Goal: Information Seeking & Learning: Learn about a topic

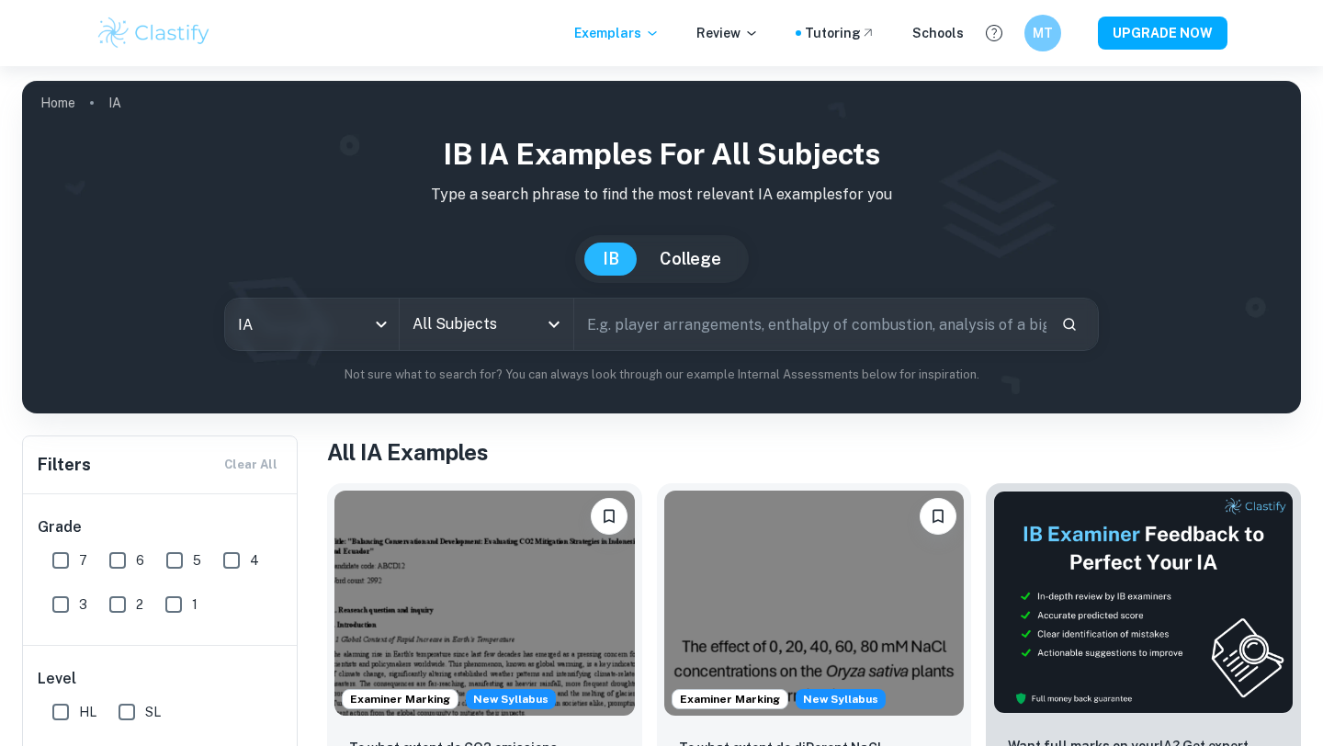
checkbox input "true"
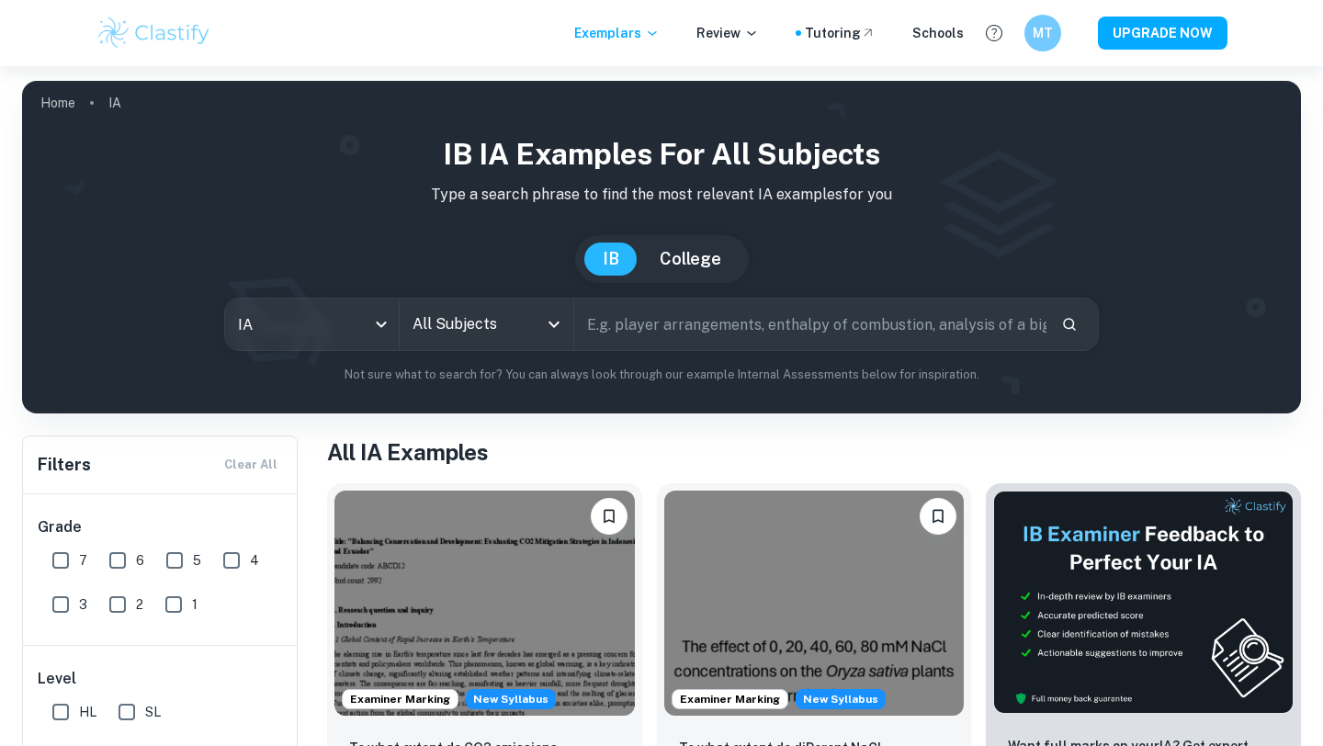
scroll to position [142, 0]
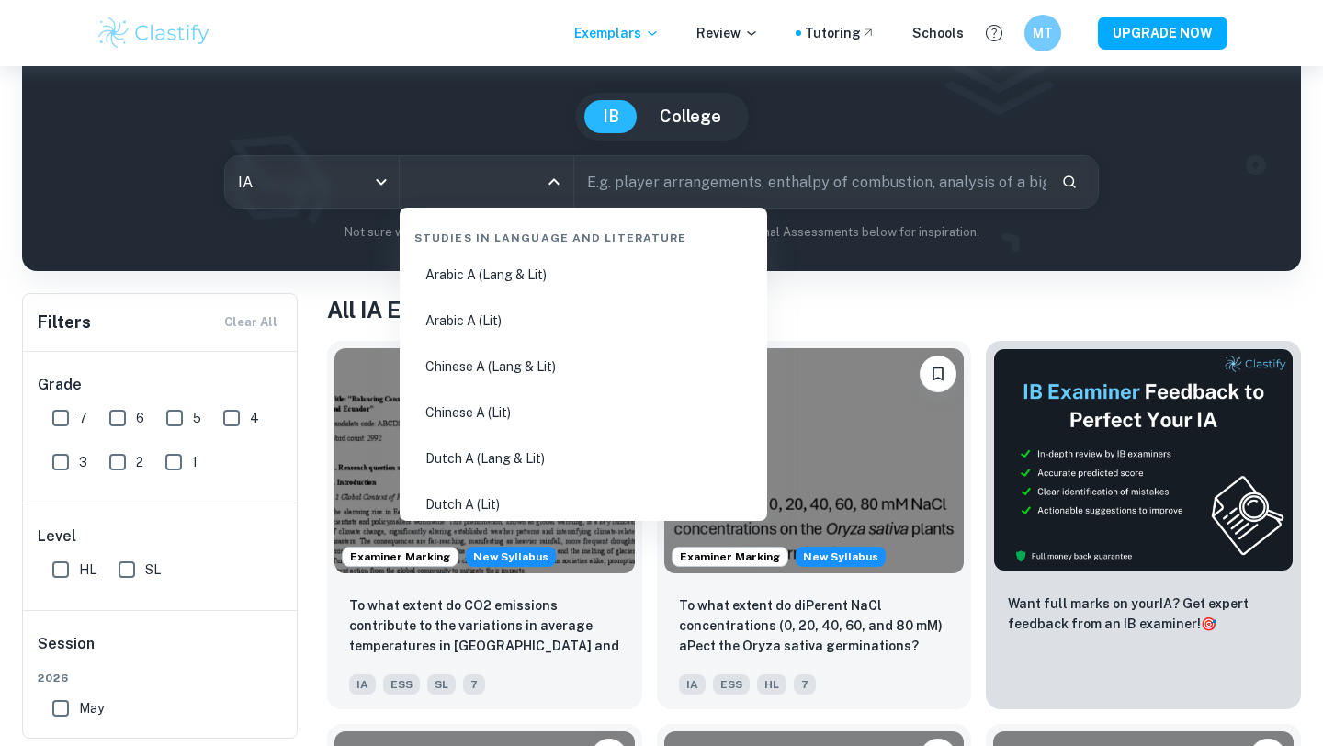
click at [498, 191] on input "All Subjects" at bounding box center [473, 181] width 130 height 35
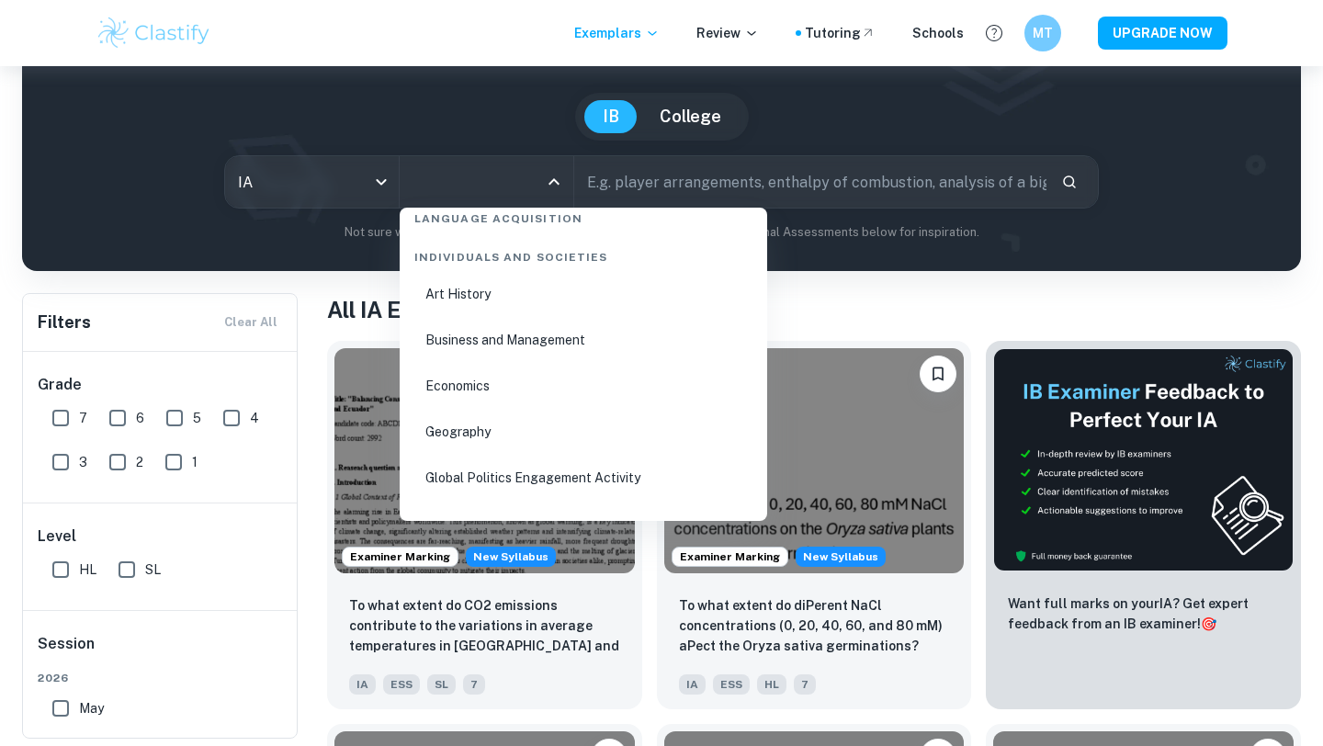
scroll to position [2210, 0]
click at [490, 382] on li "Economics" at bounding box center [583, 385] width 353 height 42
type input "Economics"
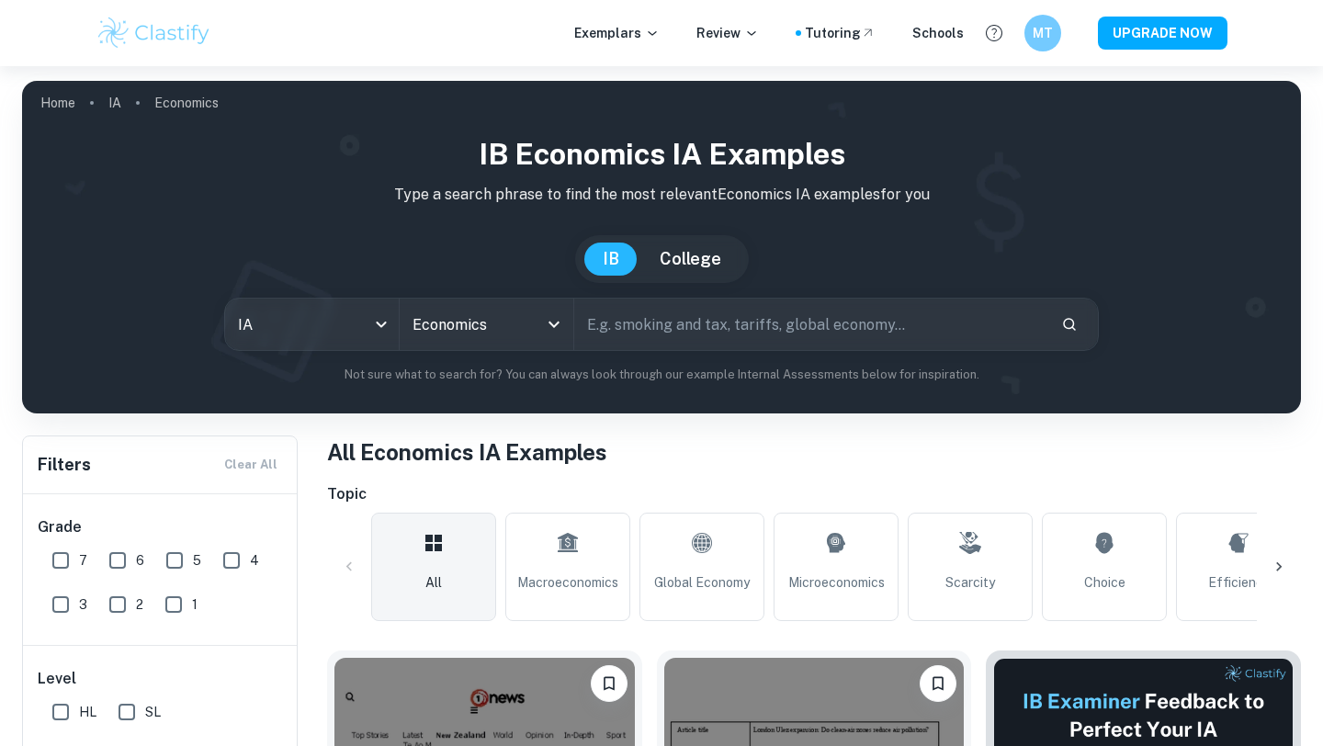
scroll to position [213, 0]
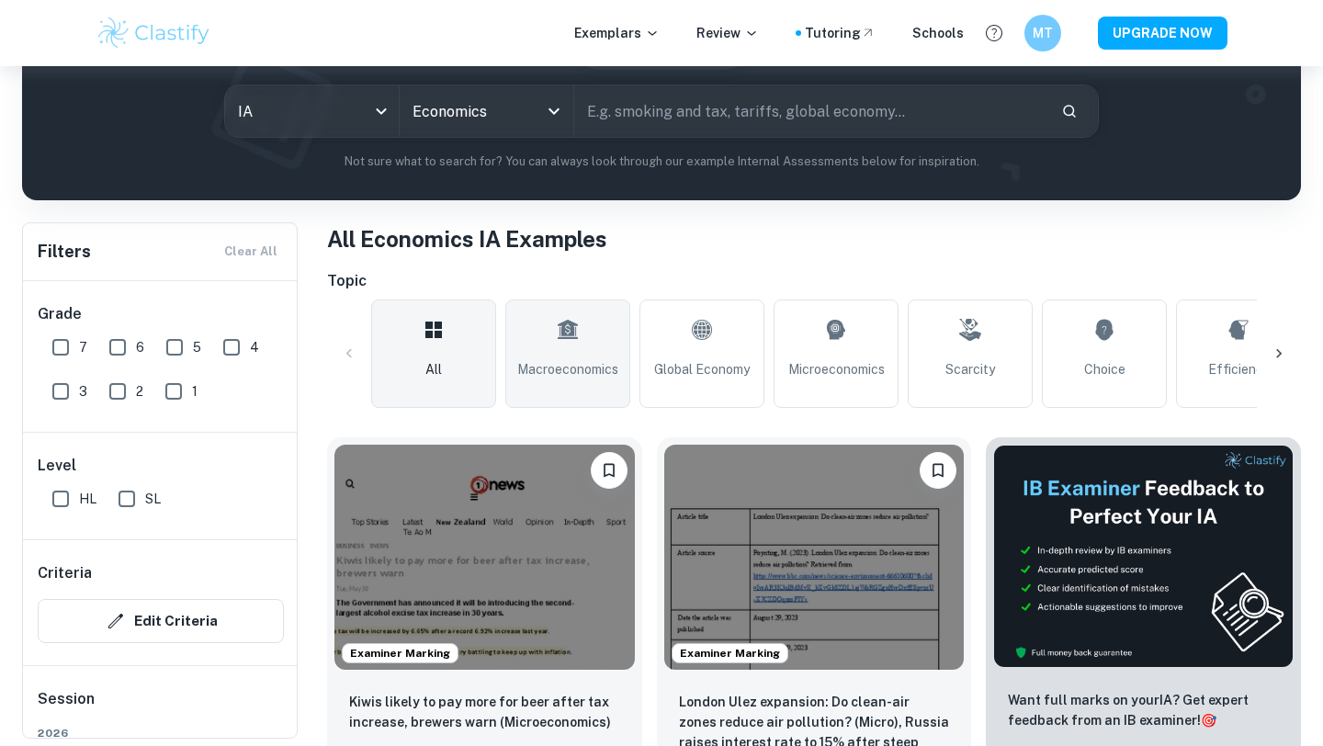
click at [563, 355] on link "Macroeconomics" at bounding box center [567, 353] width 125 height 108
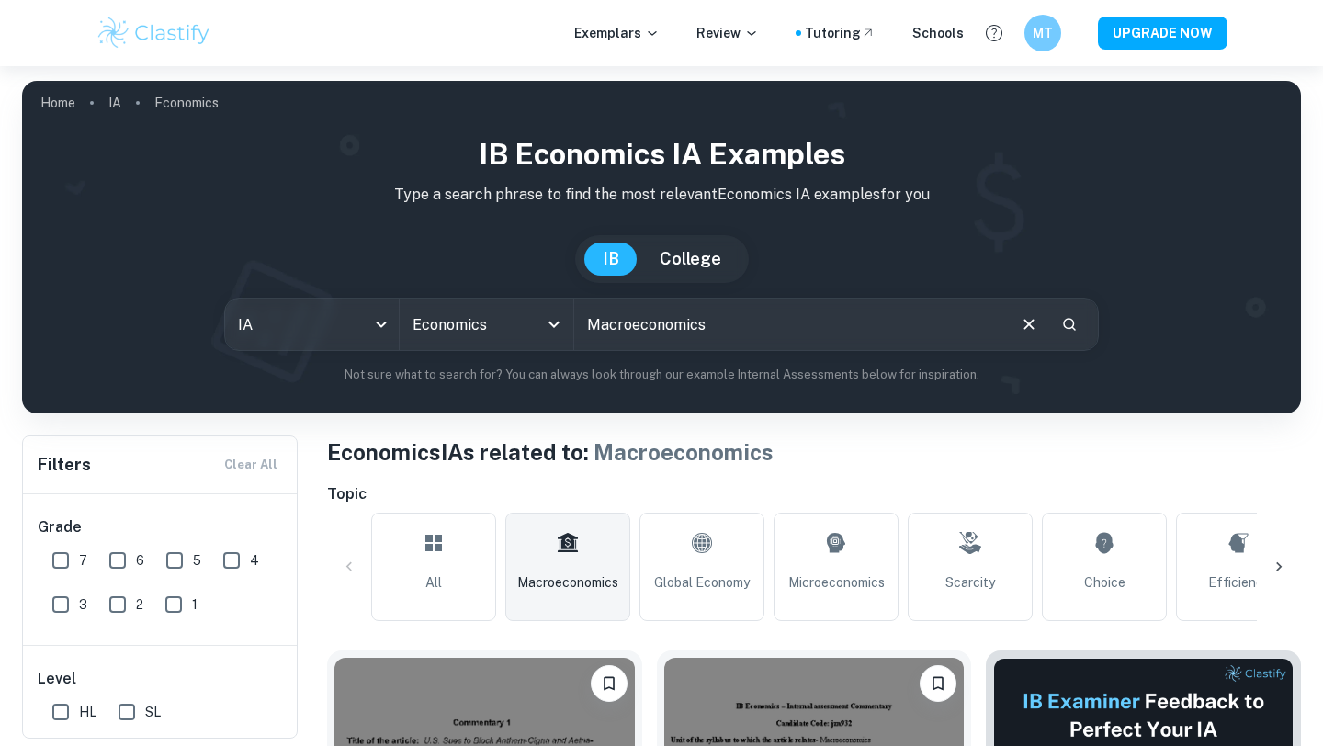
click at [729, 317] on input "Macroeconomics" at bounding box center [789, 323] width 430 height 51
type input "Macroeconomics unemployment"
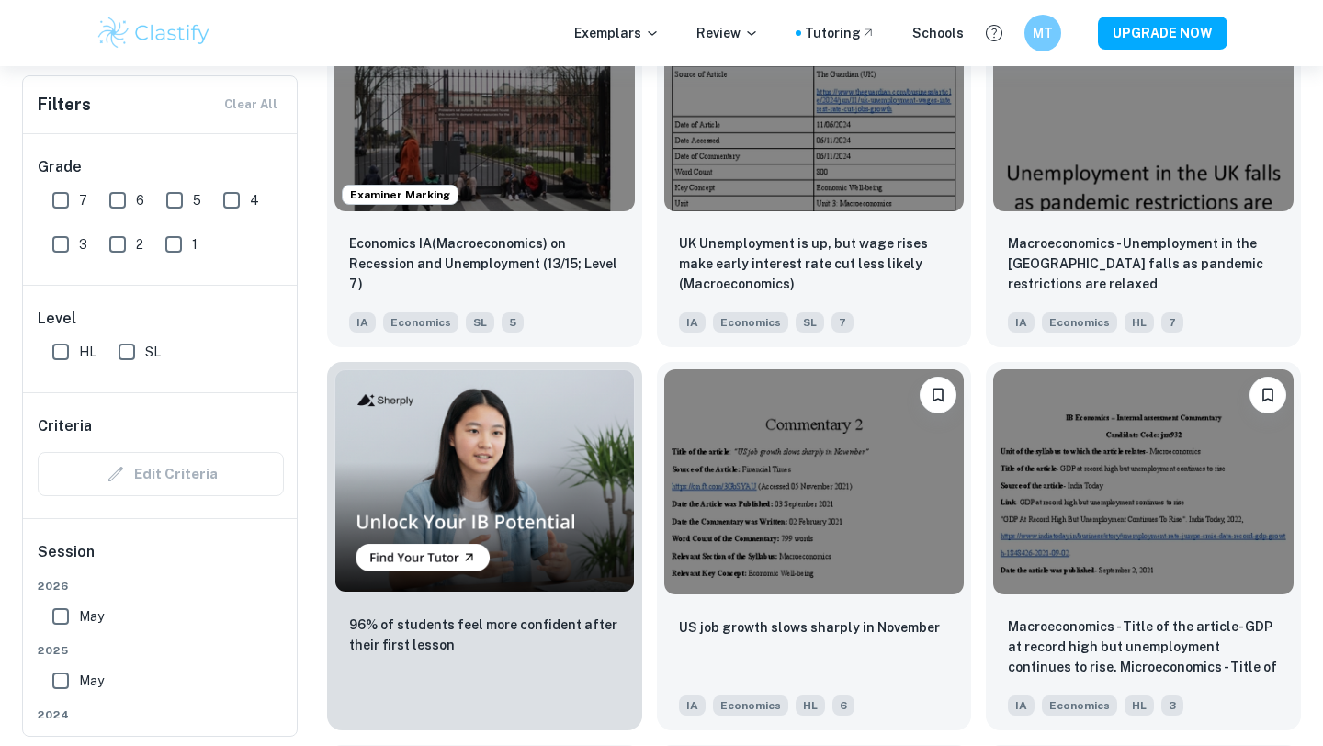
scroll to position [1071, 0]
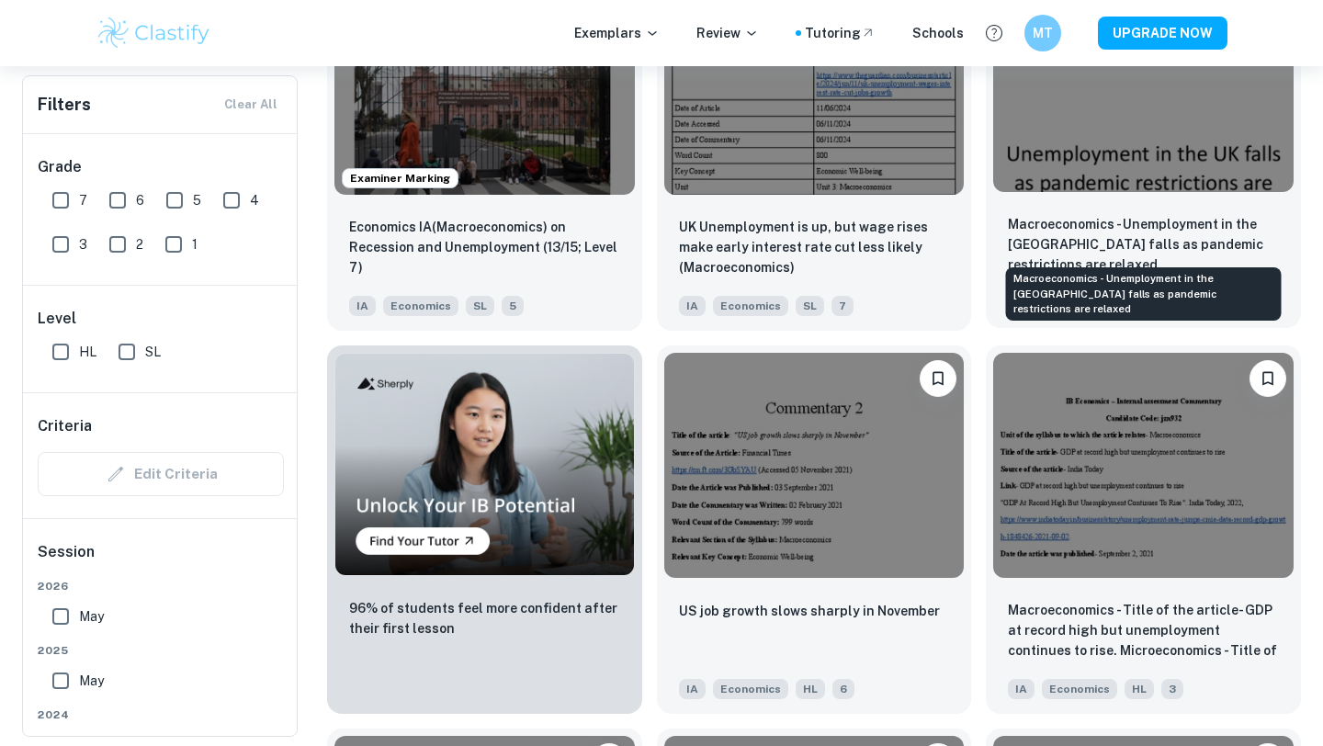
click at [1159, 217] on p "Macroeconomics - Unemployment in the [GEOGRAPHIC_DATA] falls as pandemic restri…" at bounding box center [1143, 244] width 271 height 61
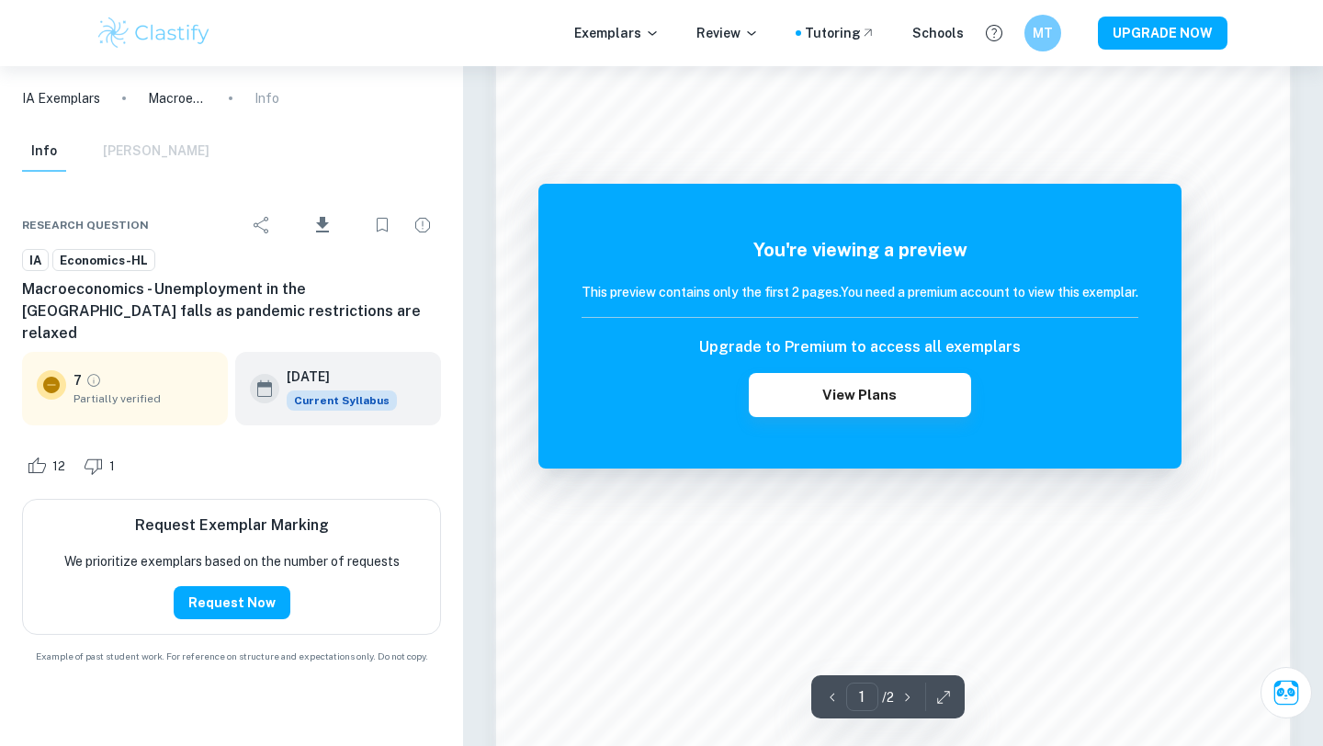
scroll to position [1716, 0]
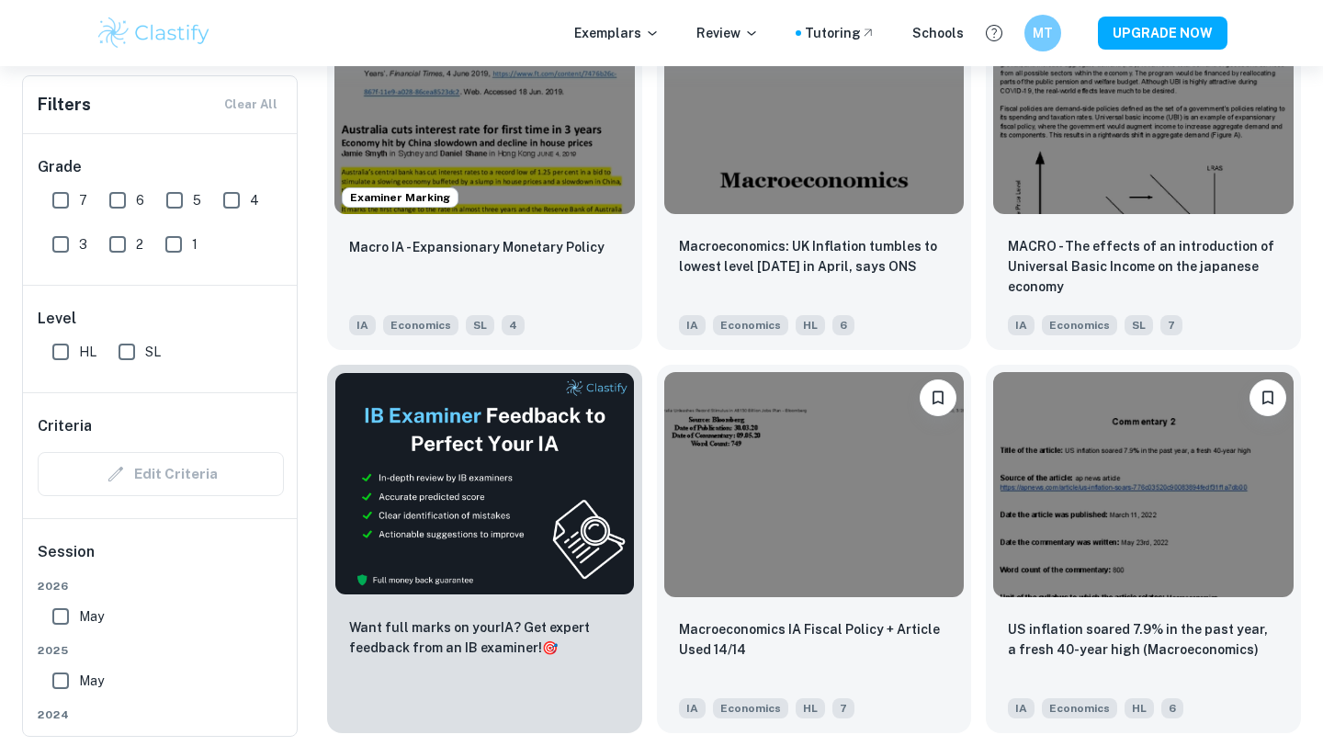
scroll to position [3051, 0]
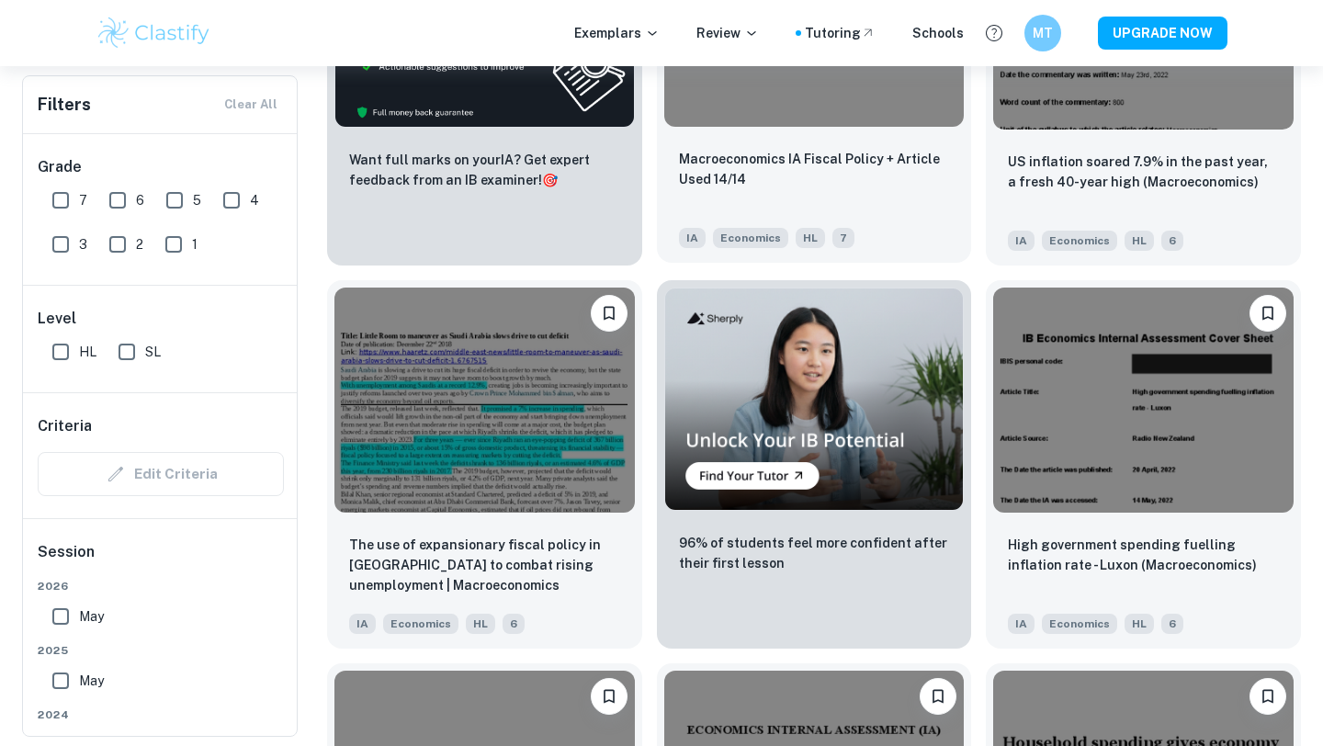
click at [841, 143] on div "Macroeconomics IA Fiscal Policy + Article Used 14/14 IA Economics HL 7" at bounding box center [814, 198] width 315 height 129
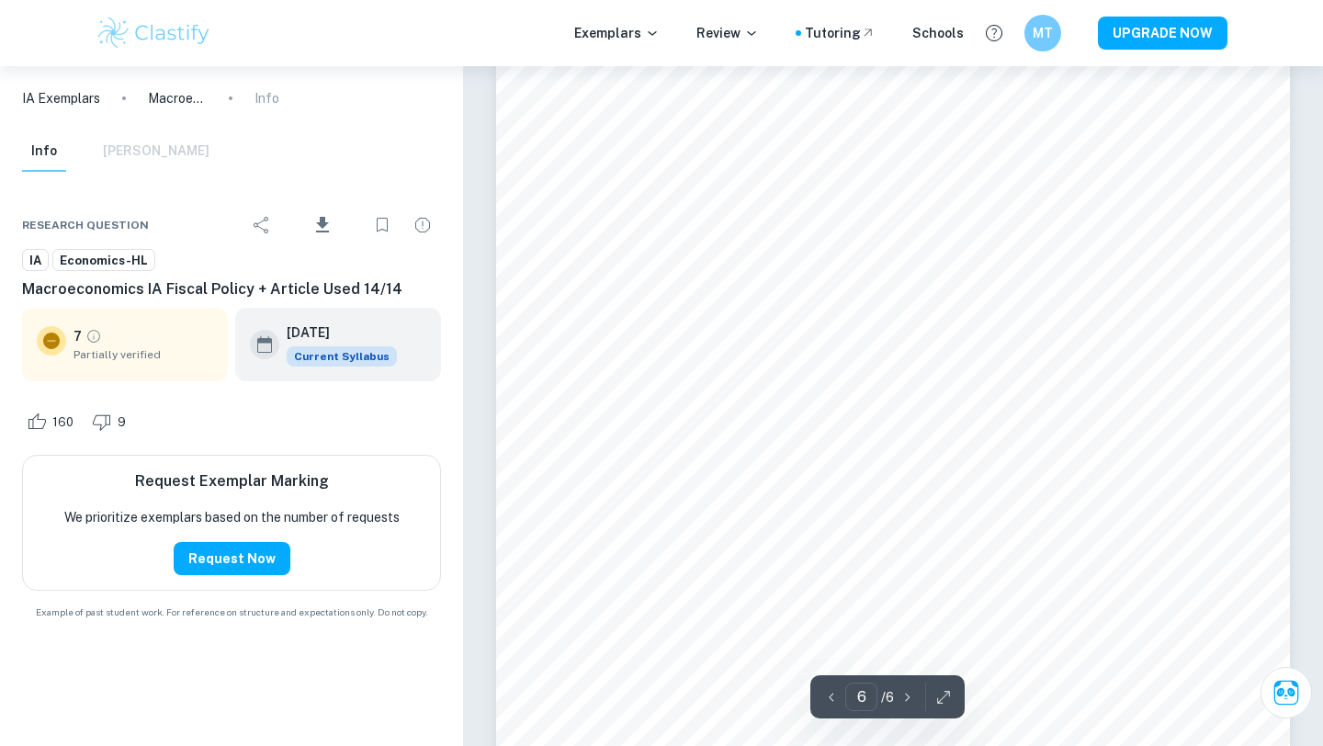
scroll to position [6393, 0]
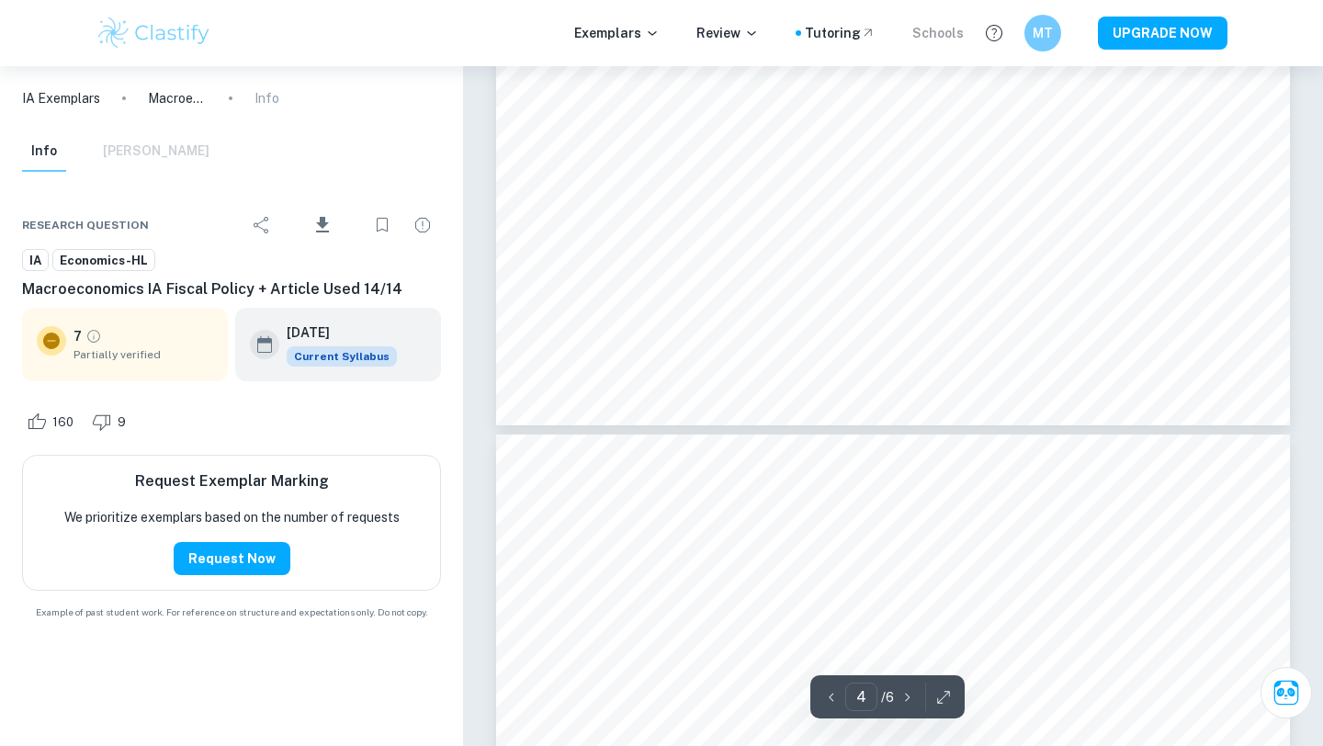
type input "5"
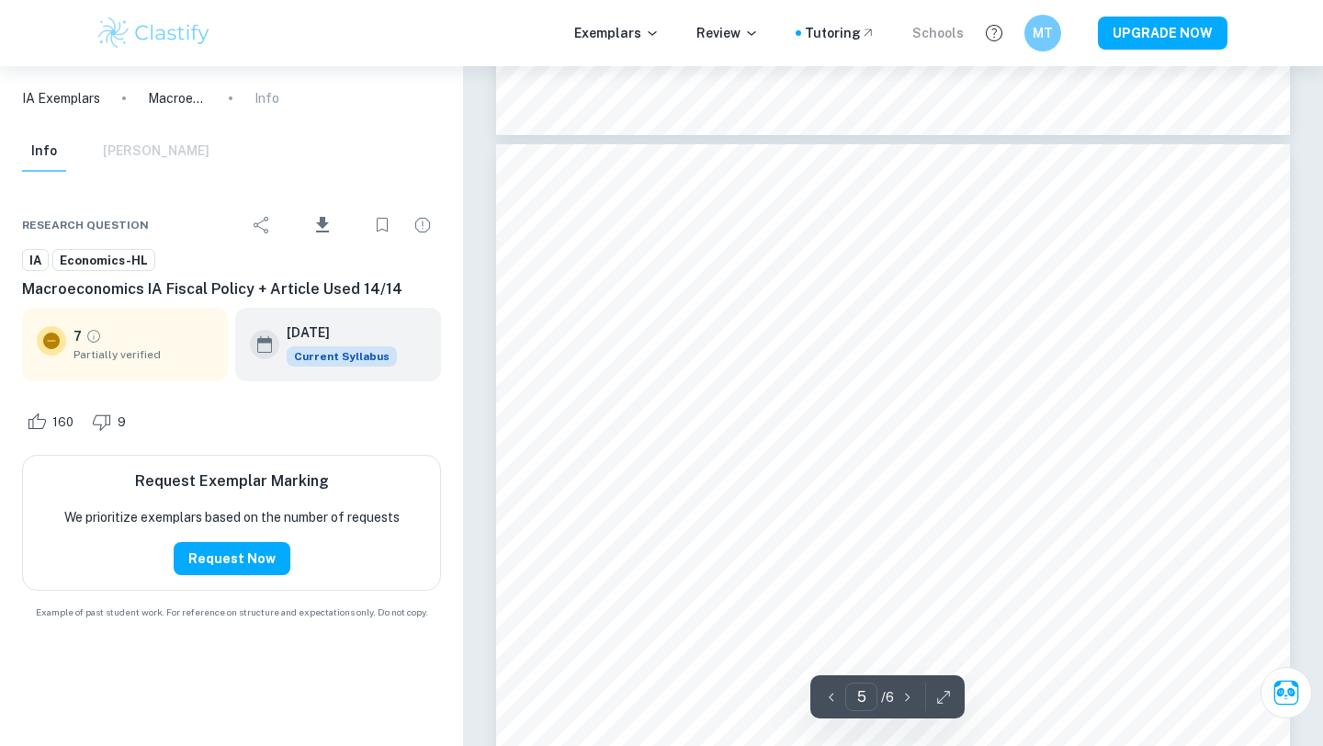
scroll to position [4724, 0]
